Goal: Navigation & Orientation: Find specific page/section

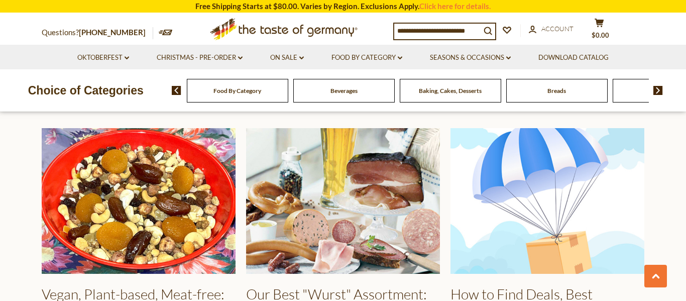
scroll to position [1426, 0]
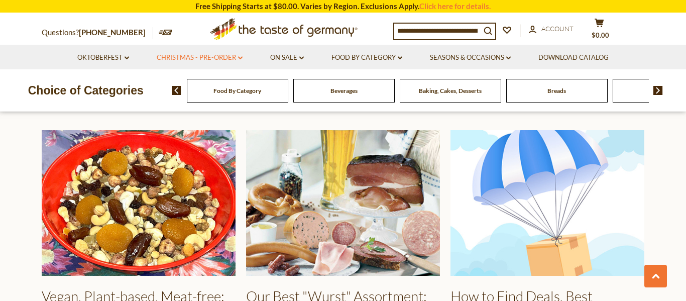
click at [213, 57] on link "Christmas - PRE-ORDER dropdown_arrow" at bounding box center [200, 57] width 86 height 11
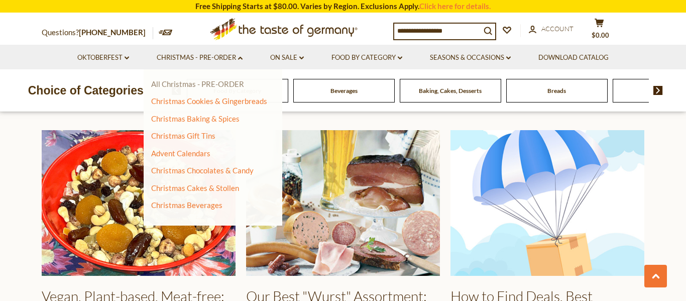
click at [217, 85] on link "All Christmas - PRE-ORDER" at bounding box center [197, 83] width 93 height 9
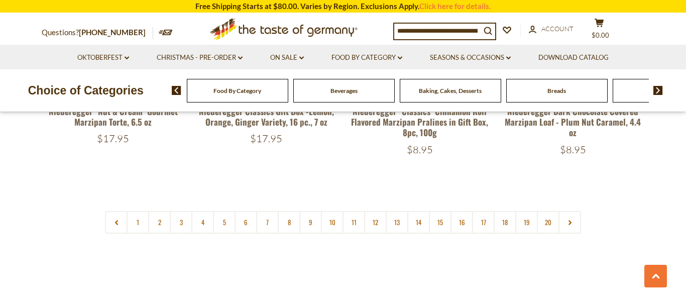
scroll to position [2439, 0]
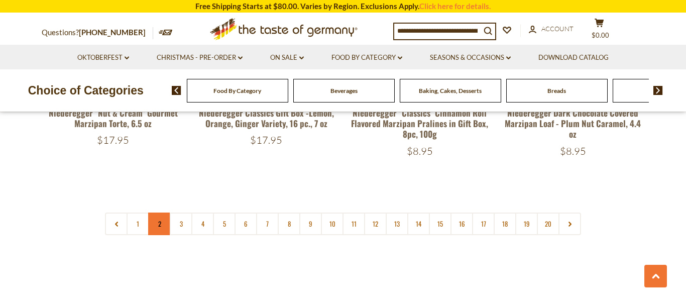
click at [155, 218] on link "2" at bounding box center [159, 224] width 23 height 23
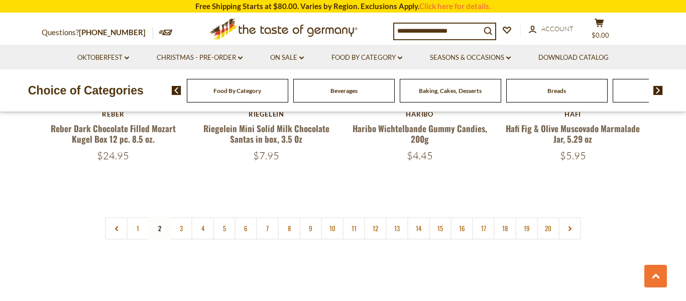
scroll to position [2423, 0]
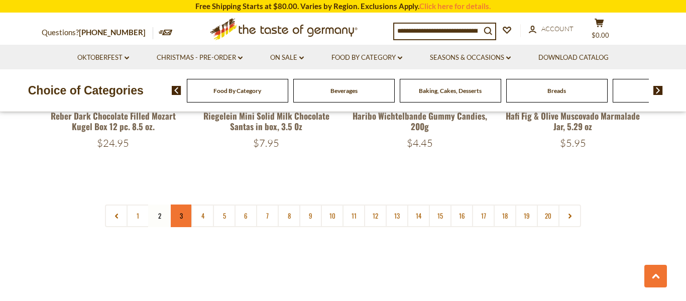
click at [180, 204] on link "3" at bounding box center [181, 215] width 23 height 23
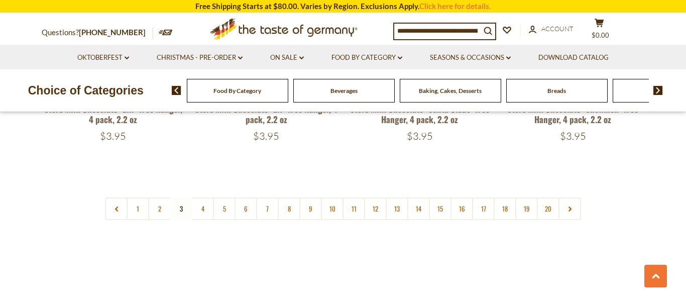
scroll to position [2437, 0]
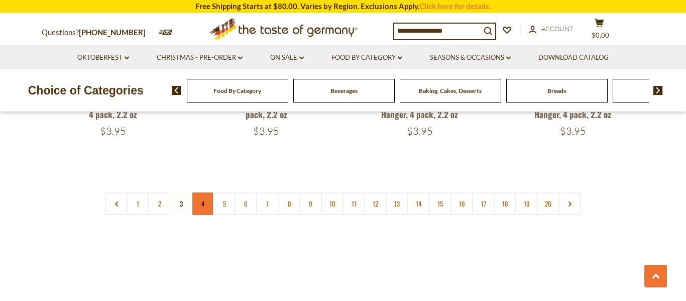
click at [207, 197] on link "4" at bounding box center [202, 203] width 23 height 23
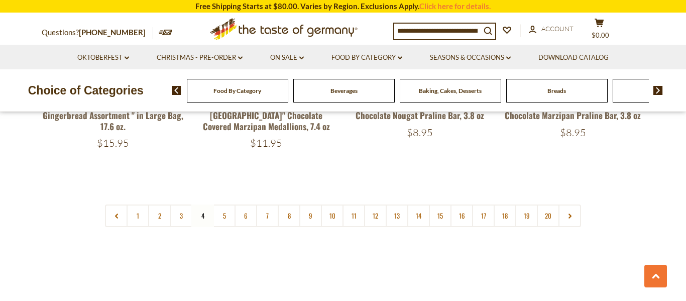
scroll to position [2416, 0]
click at [228, 203] on link "5" at bounding box center [224, 214] width 23 height 23
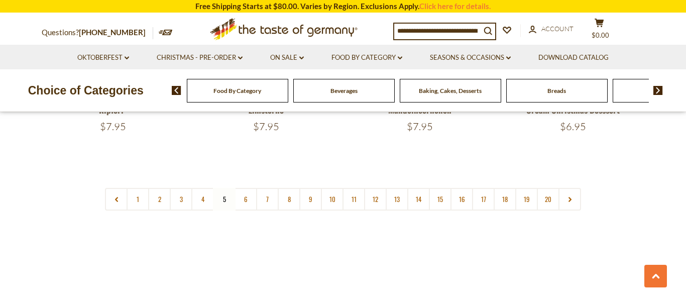
scroll to position [2469, 0]
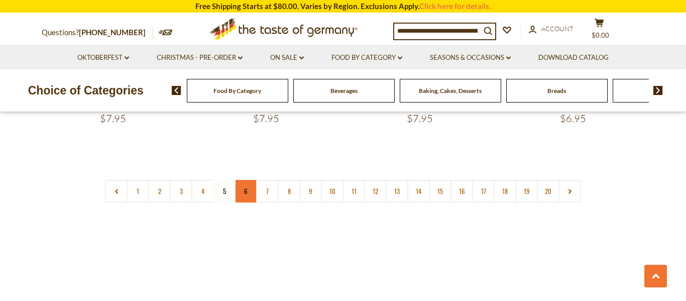
click at [239, 180] on link "6" at bounding box center [246, 191] width 23 height 23
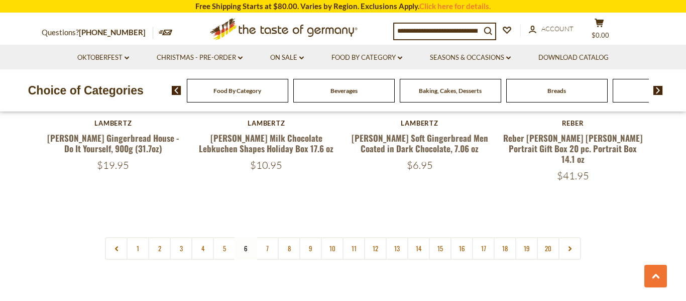
scroll to position [2410, 0]
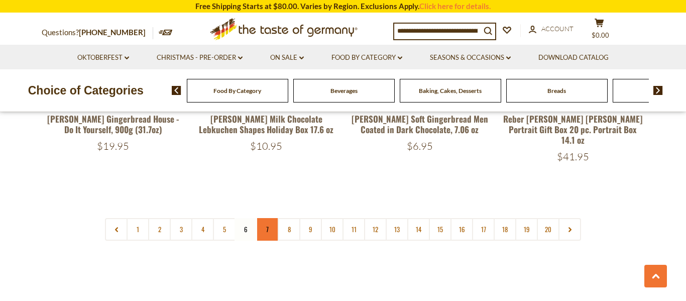
click at [270, 218] on link "7" at bounding box center [267, 229] width 23 height 23
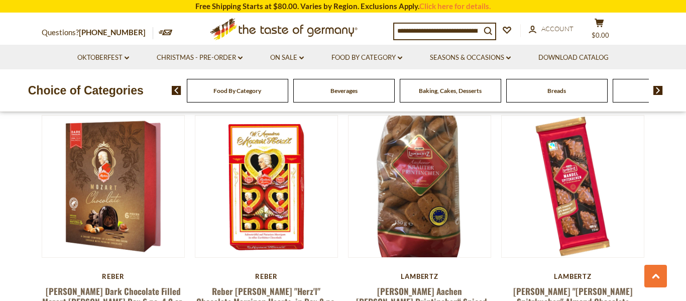
scroll to position [1017, 0]
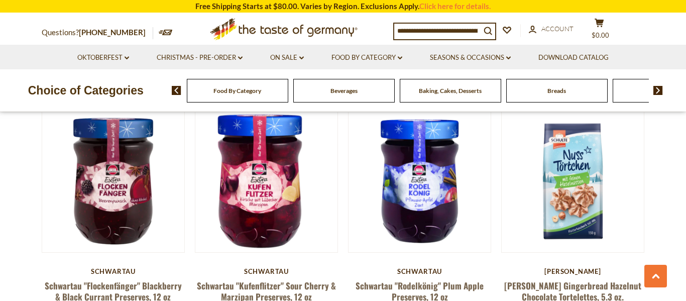
scroll to position [1756, 0]
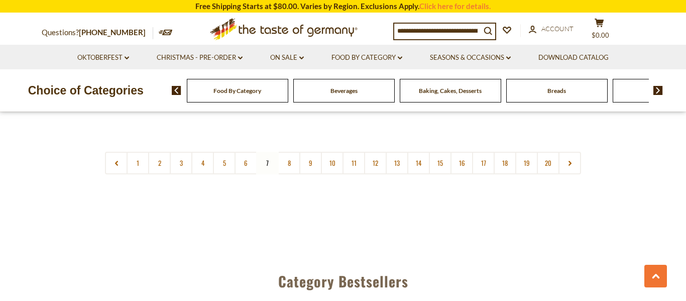
scroll to position [2465, 0]
click at [292, 152] on link "8" at bounding box center [289, 163] width 23 height 23
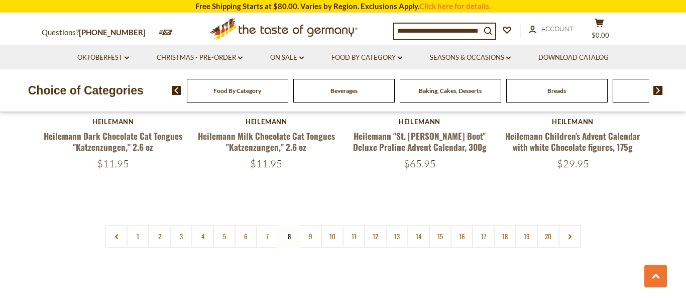
scroll to position [2423, 0]
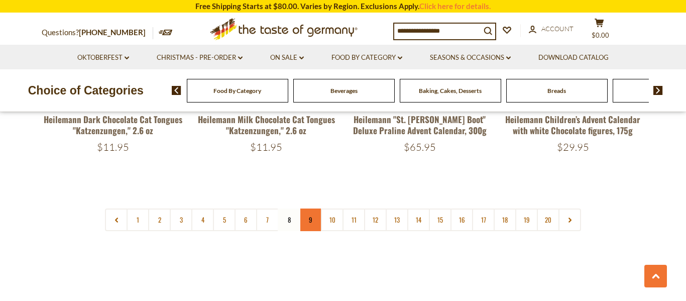
click at [308, 209] on link "9" at bounding box center [310, 220] width 23 height 23
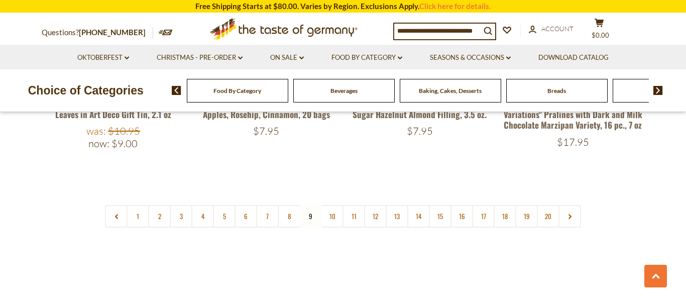
scroll to position [2453, 0]
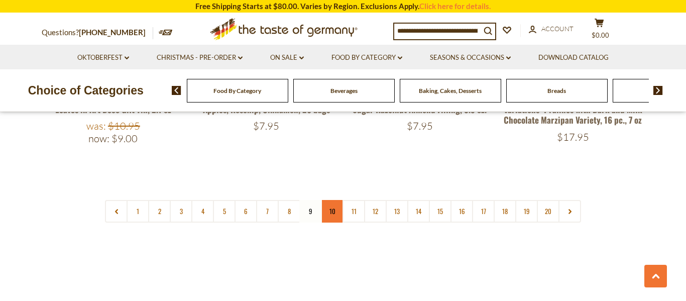
click at [337, 200] on link "10" at bounding box center [332, 211] width 23 height 23
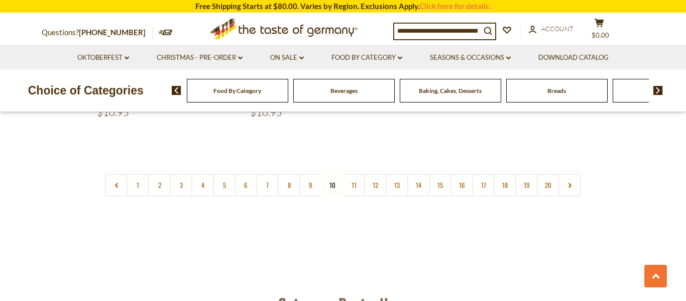
scroll to position [2498, 0]
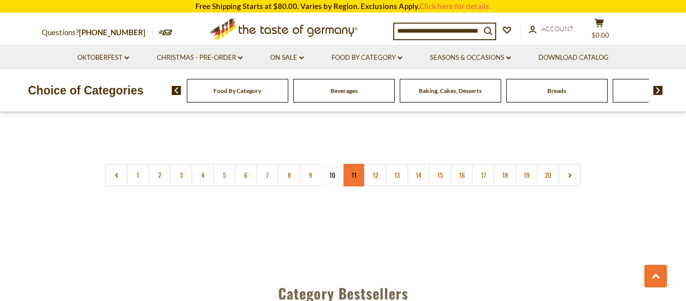
click at [357, 164] on link "11" at bounding box center [354, 175] width 23 height 23
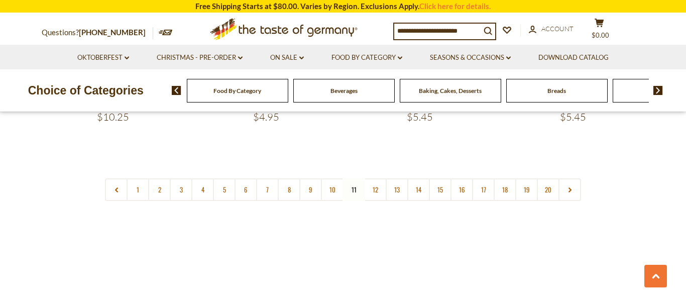
scroll to position [2475, 0]
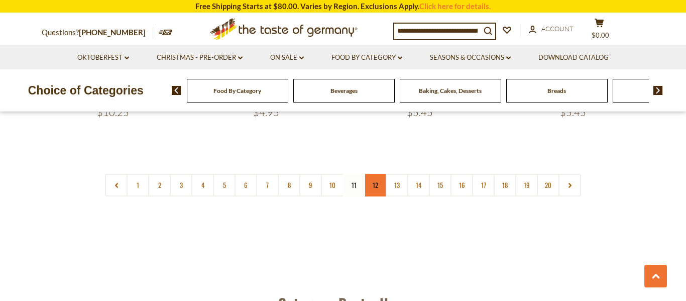
click at [379, 176] on link "12" at bounding box center [375, 185] width 23 height 23
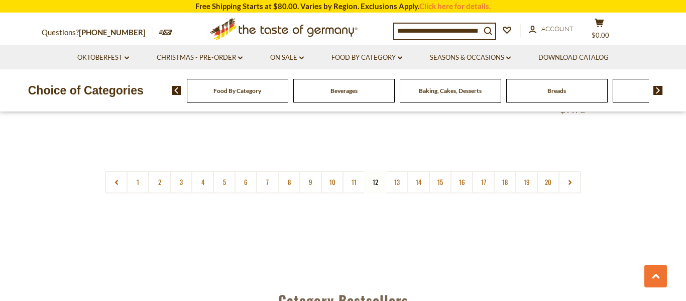
scroll to position [2495, 0]
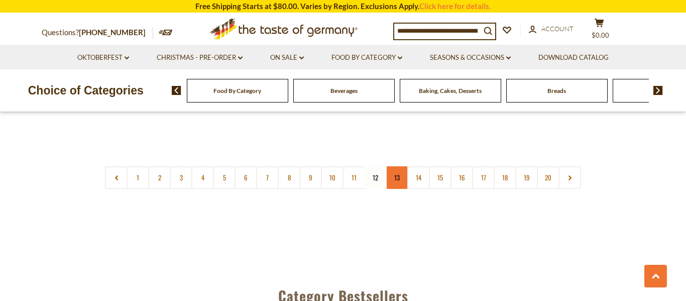
click at [402, 166] on link "13" at bounding box center [397, 177] width 23 height 23
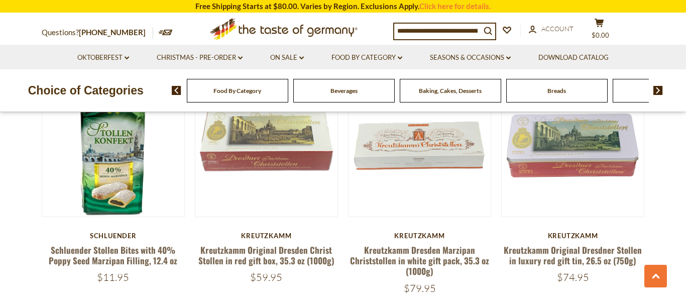
scroll to position [335, 0]
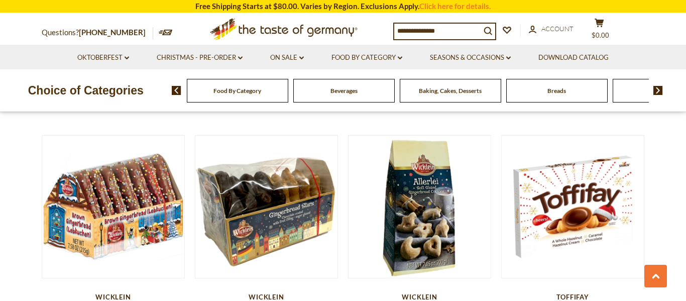
scroll to position [767, 0]
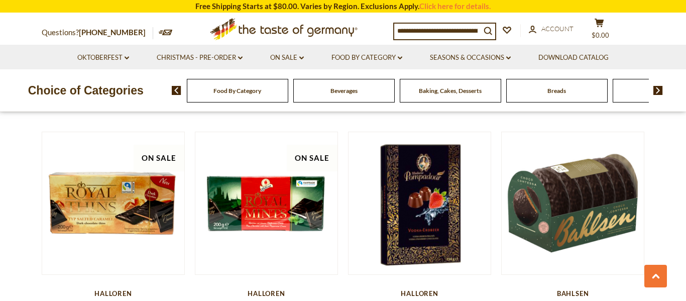
click at [666, 147] on section "**********" at bounding box center [343, 262] width 686 height 2489
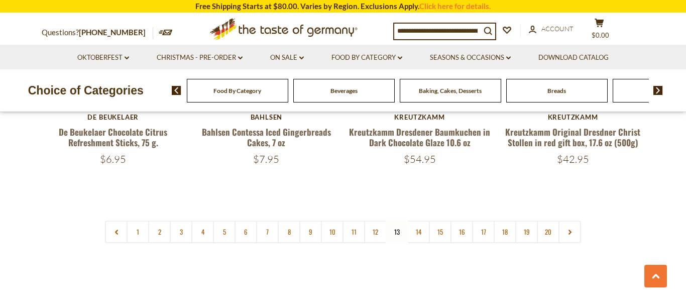
scroll to position [2452, 0]
click at [422, 220] on link "14" at bounding box center [418, 231] width 23 height 23
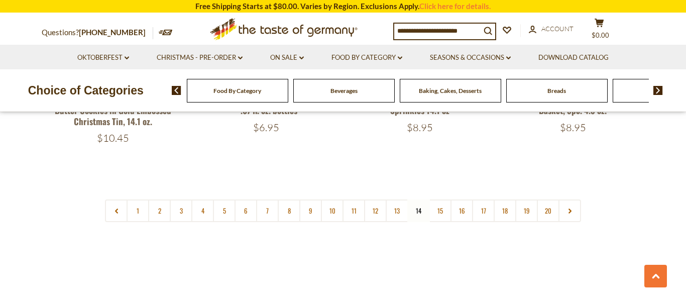
scroll to position [2451, 0]
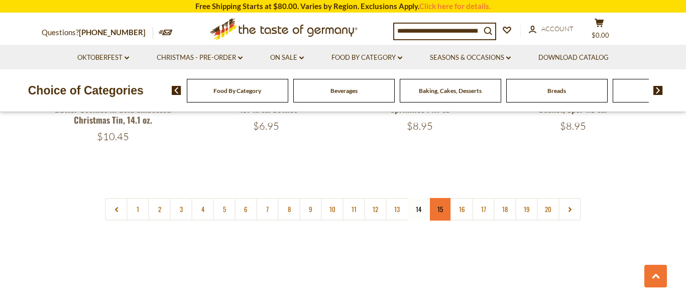
click at [444, 198] on link "15" at bounding box center [440, 209] width 23 height 23
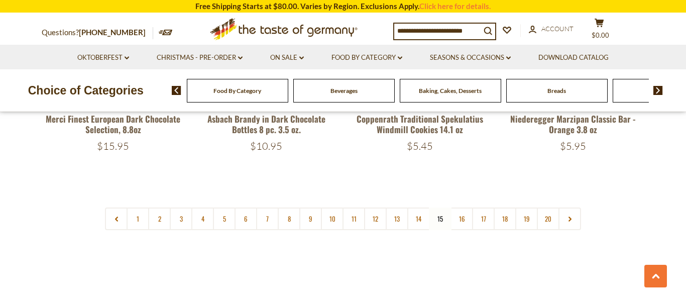
scroll to position [2467, 0]
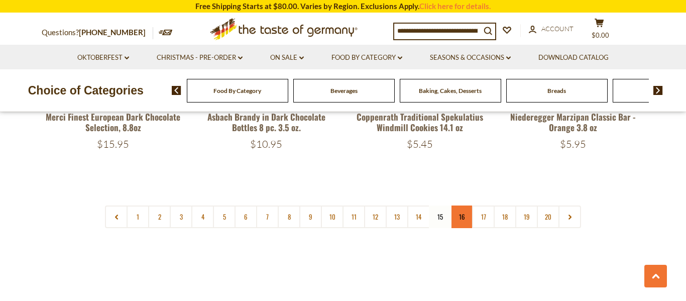
click at [467, 205] on link "16" at bounding box center [462, 216] width 23 height 23
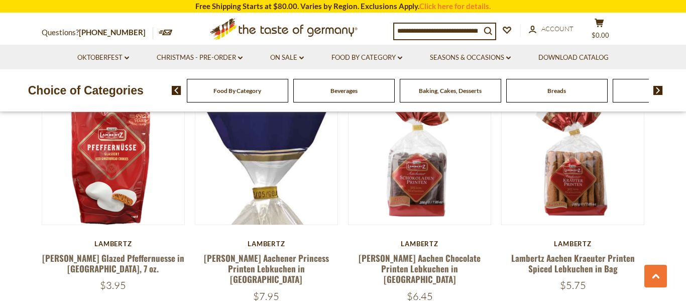
scroll to position [1280, 0]
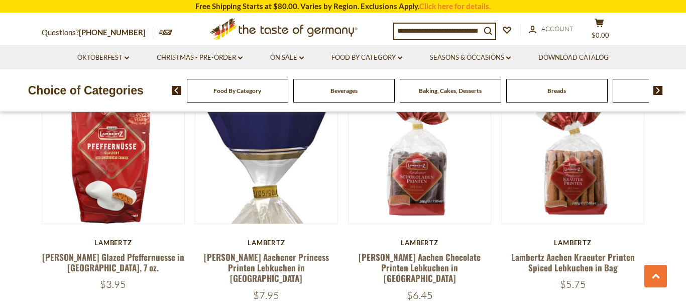
click at [660, 143] on section "**********" at bounding box center [343, 216] width 686 height 2413
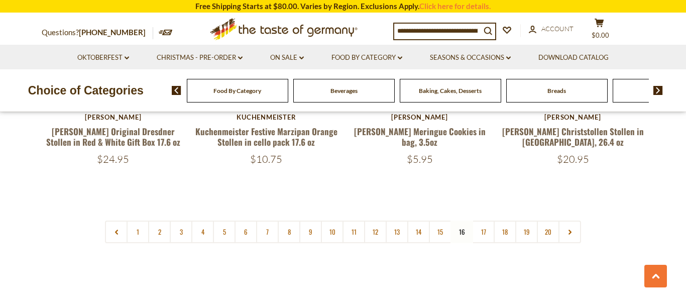
scroll to position [2380, 0]
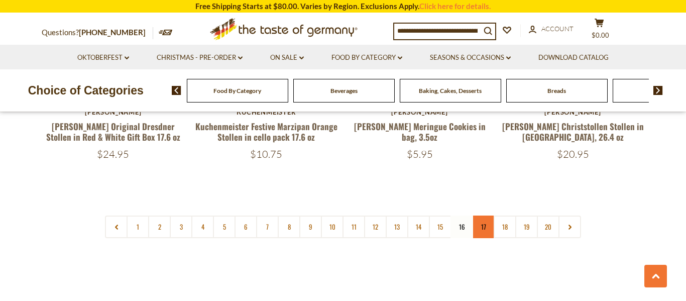
click at [479, 223] on link "17" at bounding box center [483, 227] width 23 height 23
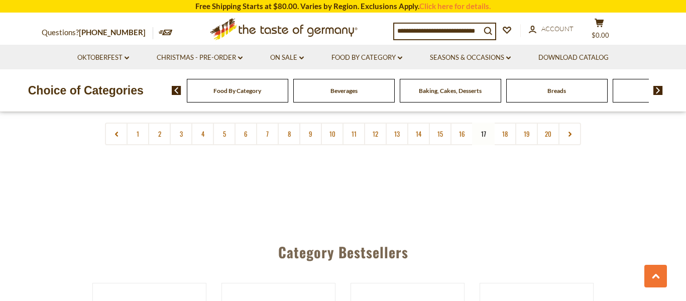
scroll to position [2487, 0]
click at [508, 135] on link "18" at bounding box center [505, 133] width 23 height 23
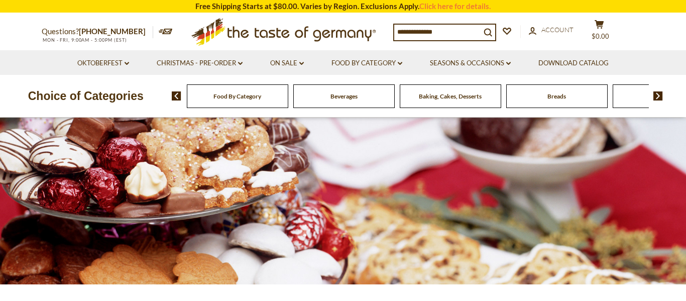
scroll to position [0, 0]
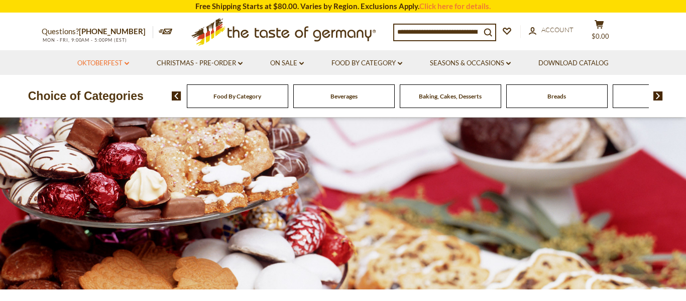
click at [105, 62] on link "Oktoberfest dropdown_arrow" at bounding box center [103, 63] width 52 height 11
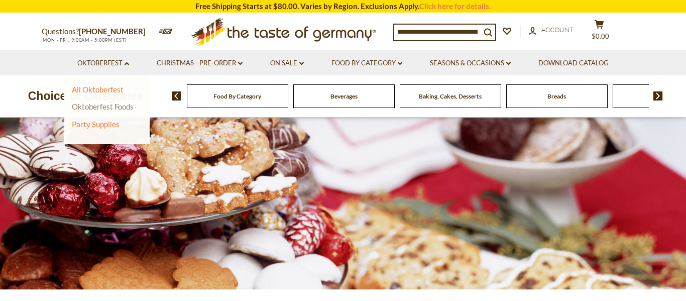
click at [115, 107] on link "Oktoberfest Foods" at bounding box center [103, 106] width 62 height 9
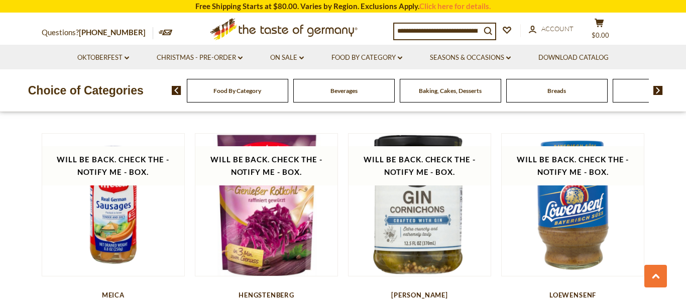
scroll to position [2060, 0]
